Goal: Communication & Community: Ask a question

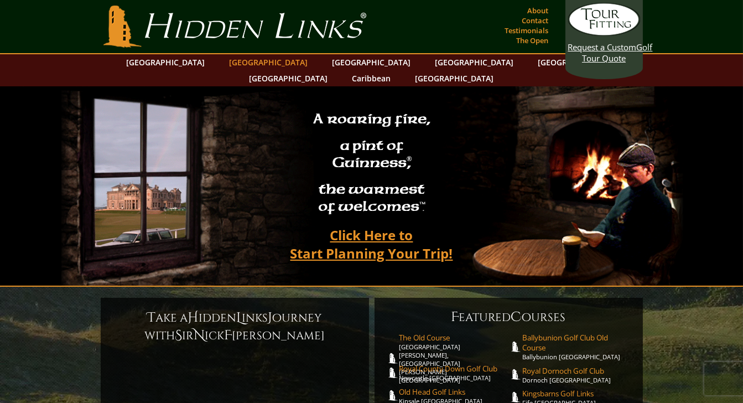
click at [248, 62] on link "[GEOGRAPHIC_DATA]" at bounding box center [269, 62] width 90 height 16
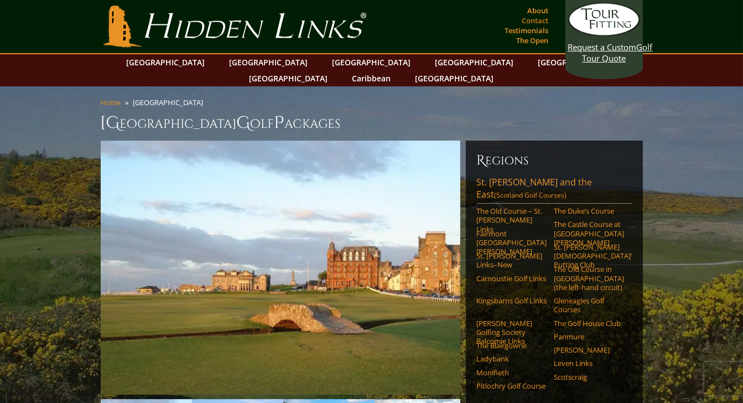
click at [531, 18] on link "Contact" at bounding box center [535, 20] width 32 height 15
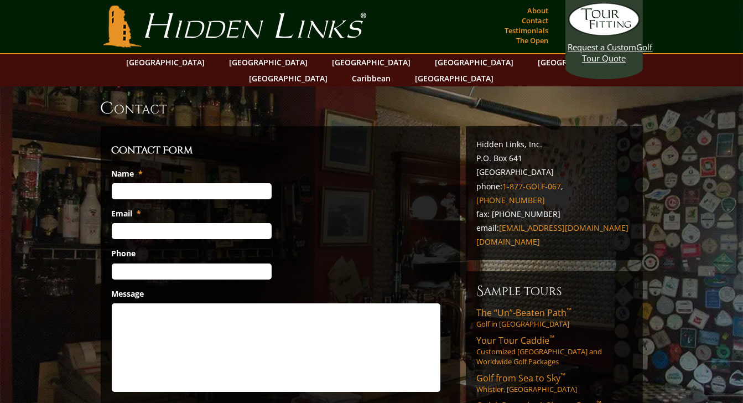
click at [155, 183] on input "Name *" at bounding box center [192, 191] width 160 height 16
type input "Dean M. Larkin"
type input "dlarkin723@comcast.net"
click at [194, 263] on input "(908) 663-5153" at bounding box center [192, 271] width 160 height 16
type input "(___) ___-____"
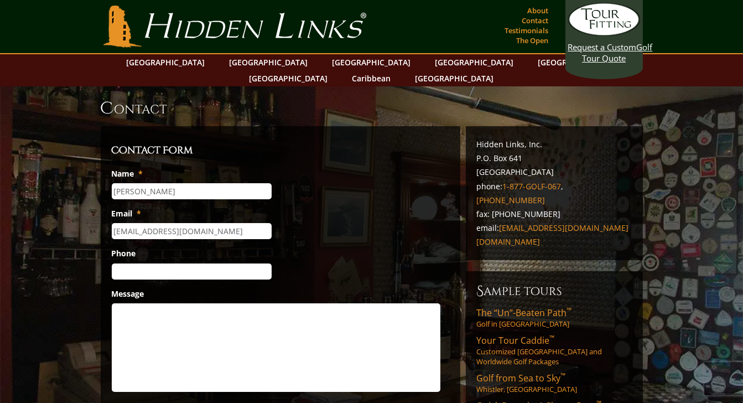
click at [136, 303] on textarea "Message" at bounding box center [276, 347] width 328 height 88
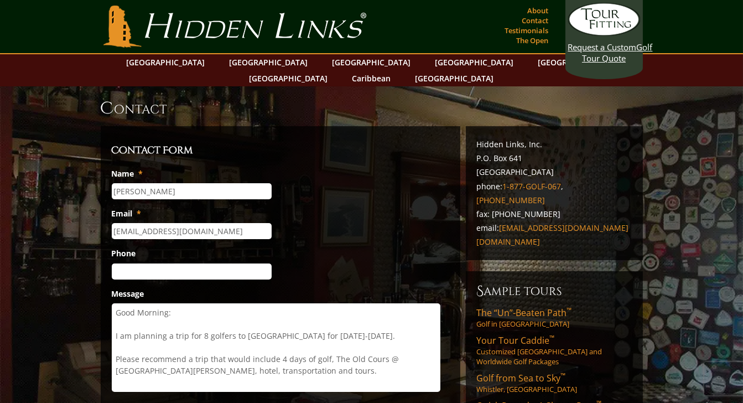
click at [379, 340] on textarea "Good Morning: I am planning a trip for 8 golfers to Scotland for July 24-July 3…" at bounding box center [276, 347] width 328 height 88
click at [303, 359] on textarea "Good Morning: I am planning a trip for 8 golfers to Scotland for July 24-July 3…" at bounding box center [276, 347] width 328 height 88
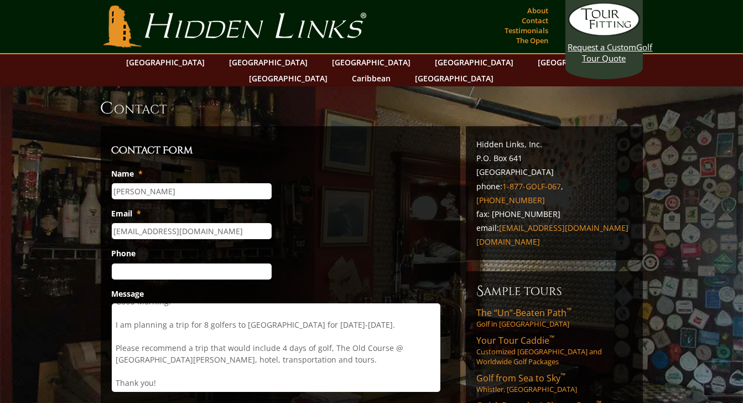
scroll to position [30, 0]
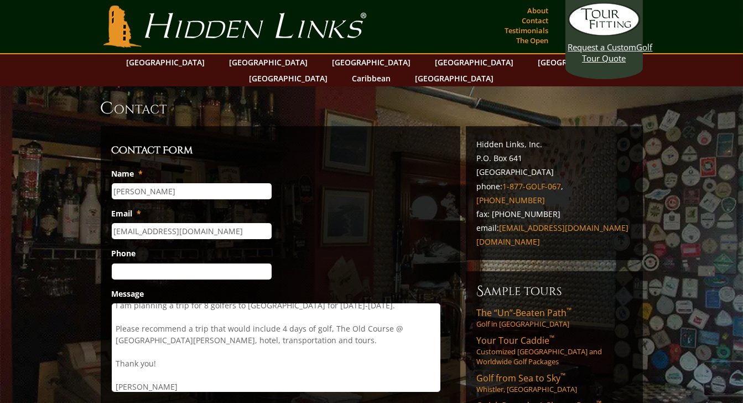
type textarea "Good Morning: I am planning a trip for 8 golfers to Scotland for July 24-July 3…"
